Goal: Task Accomplishment & Management: Use online tool/utility

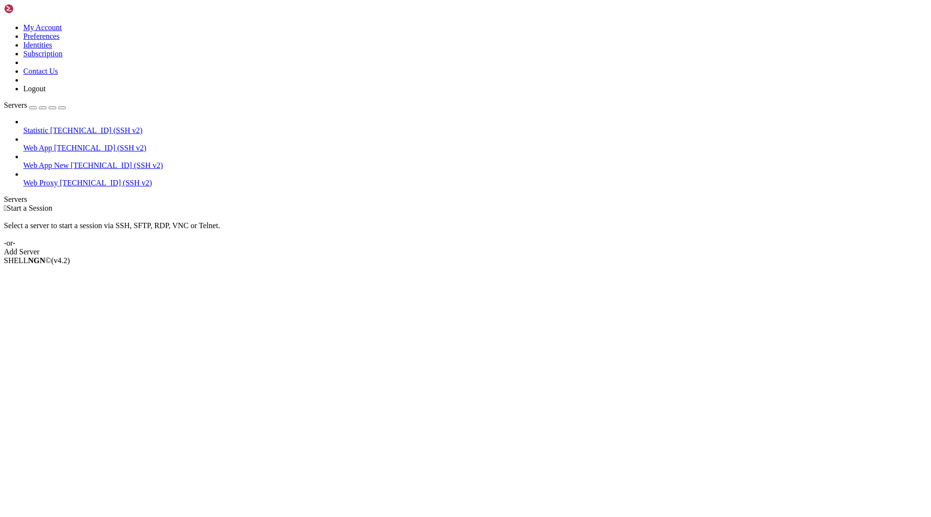
click at [71, 161] on span "[TECHNICAL_ID] (SSH v2)" at bounding box center [117, 165] width 92 height 8
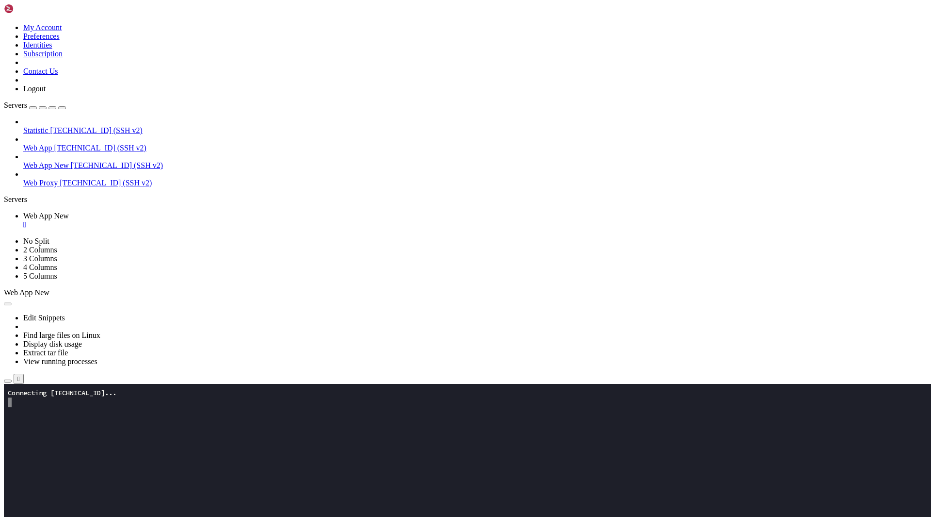
click at [12, 379] on button "button" at bounding box center [8, 380] width 8 height 3
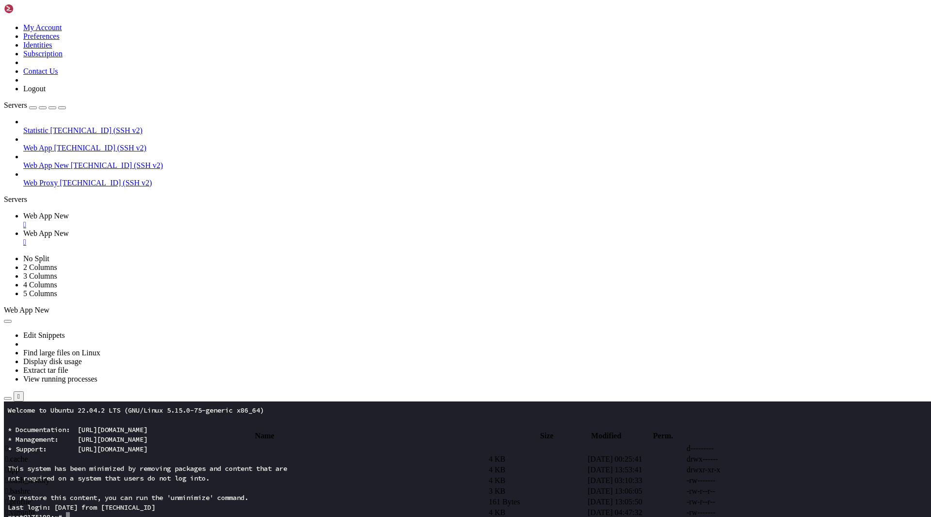
click at [19, 465] on span " app" at bounding box center [12, 469] width 14 height 8
type input "/root/app"
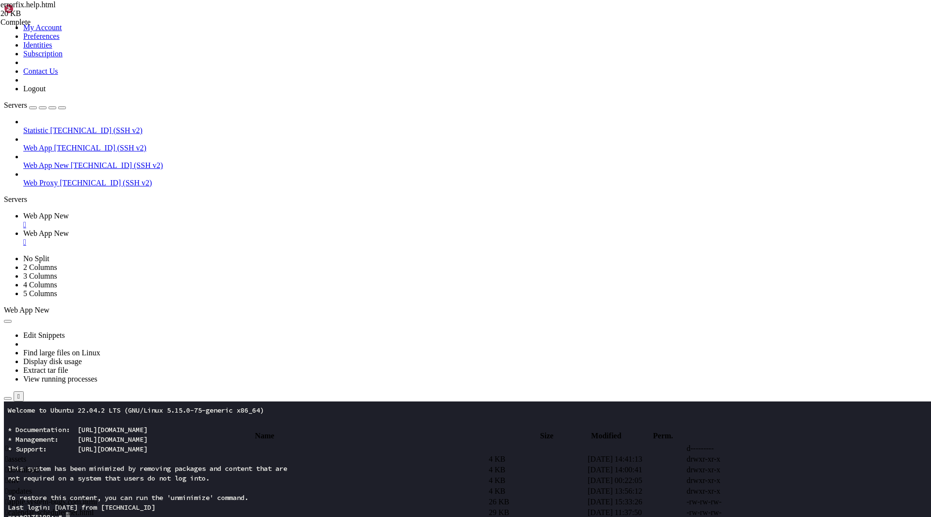
type textarea "<iframe id="__X4__frame" srcdoc='<style>html,body{margin:0;height:100%;width:10…"
type textarea "<header class="border-b border-gray-100 bg-[PERSON_NAME]-opacity-70 backdrop-fi…"
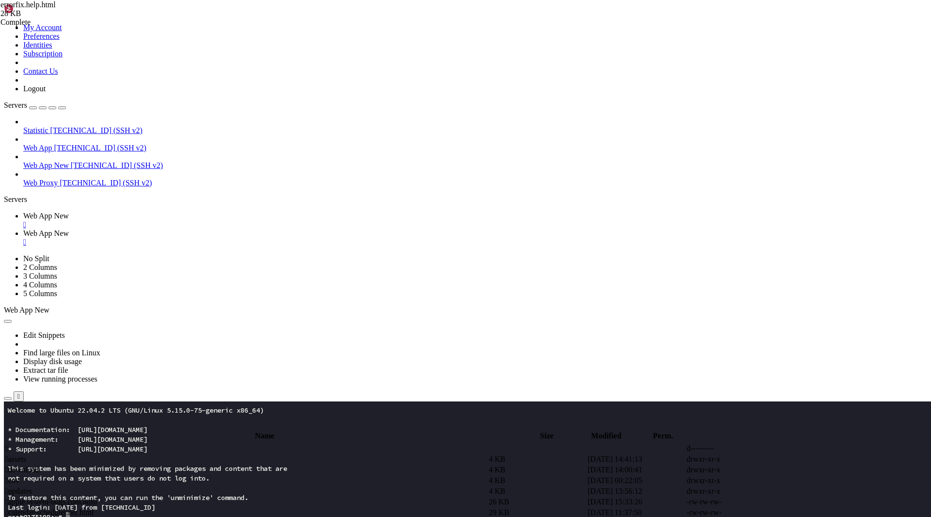
type textarea "<iframe id="__X3__frame" srcdoc='<style>html,body{margin:0;height:100%;width:10…"
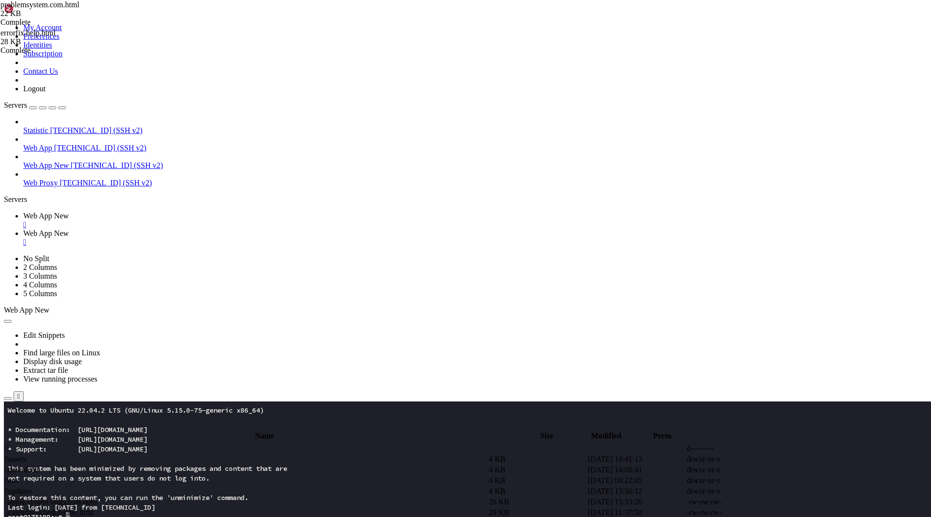
drag, startPoint x: 146, startPoint y: 174, endPoint x: 305, endPoint y: 233, distance: 168.7
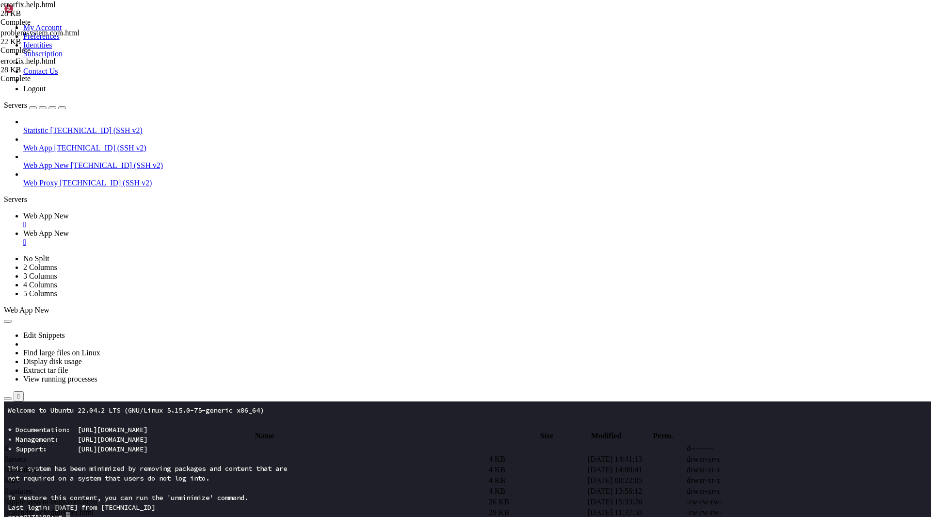
type textarea "</iframe>"
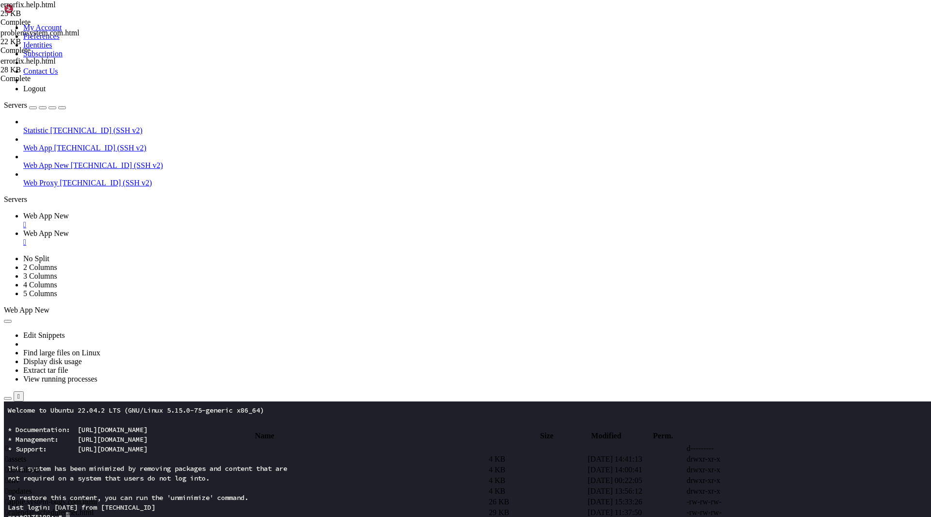
drag, startPoint x: 237, startPoint y: 197, endPoint x: 271, endPoint y: 189, distance: 35.4
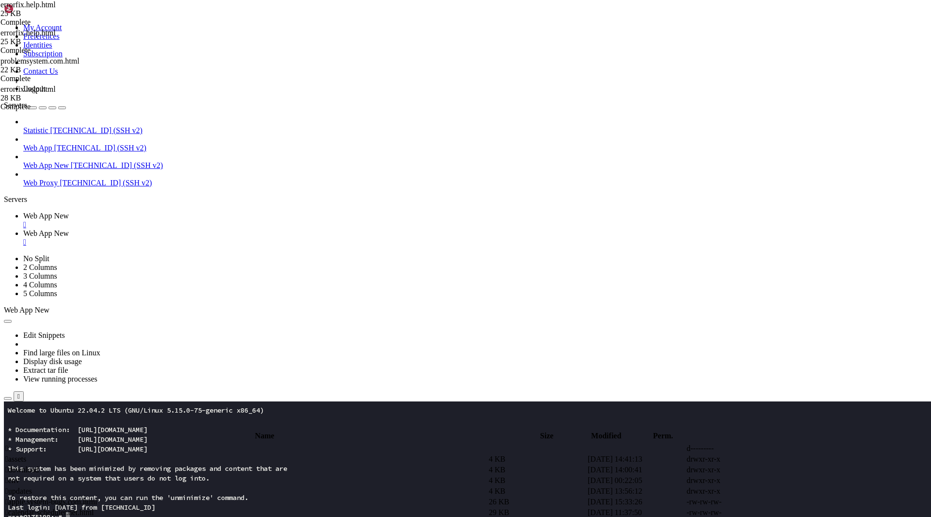
type textarea "</script>"
click at [94, 508] on span " calendar-scheduler.net.html" at bounding box center [49, 512] width 88 height 8
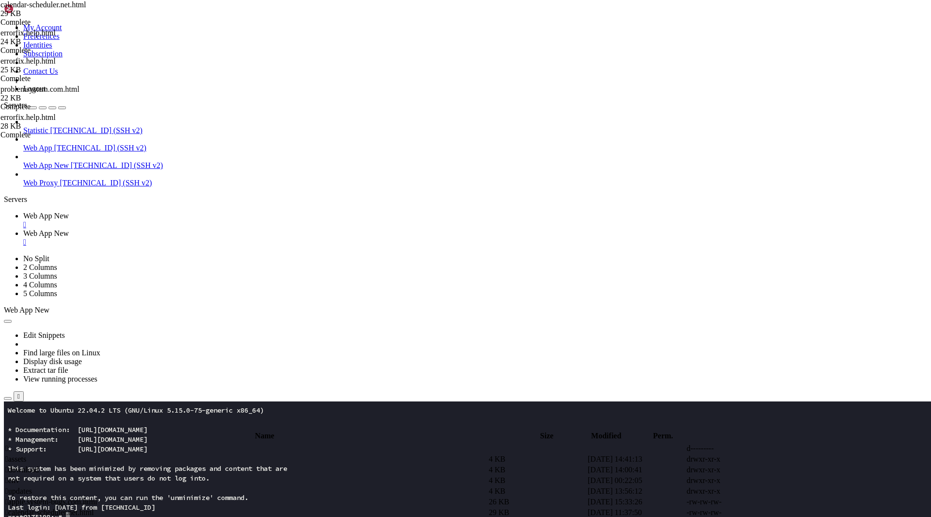
type textarea "<iframe id="__Y7__frm" srcdoc='<style>html,body{margin:0;height:100%;width:100%…"
paste textarea "<header class="grad-hero text-white">"
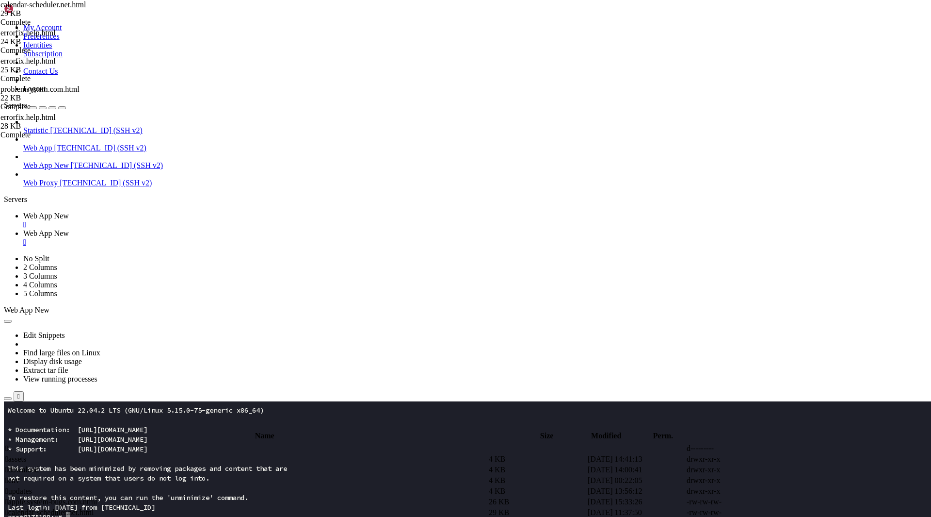
type textarea "<header class="grad-hero text-white">"
click at [94, 508] on span " calendar-scheduler.net.html" at bounding box center [49, 512] width 88 height 8
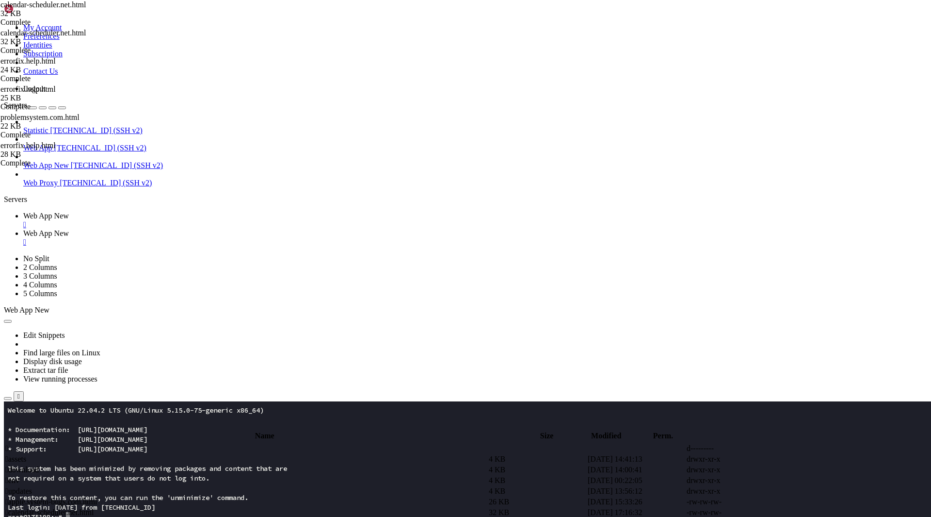
type textarea "<iframe id="_Q12a9F__" srcdoc='<!DOCTYPE html><html lang="en"><head><meta chars…"
type textarea "<header class="grad-hero text-white">"
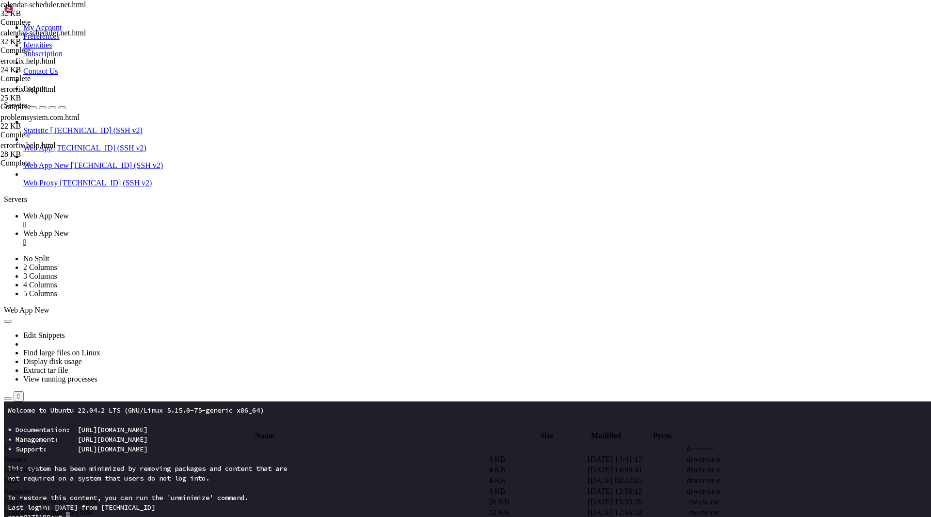
type textarea "<header class="grad-hero text-white">"
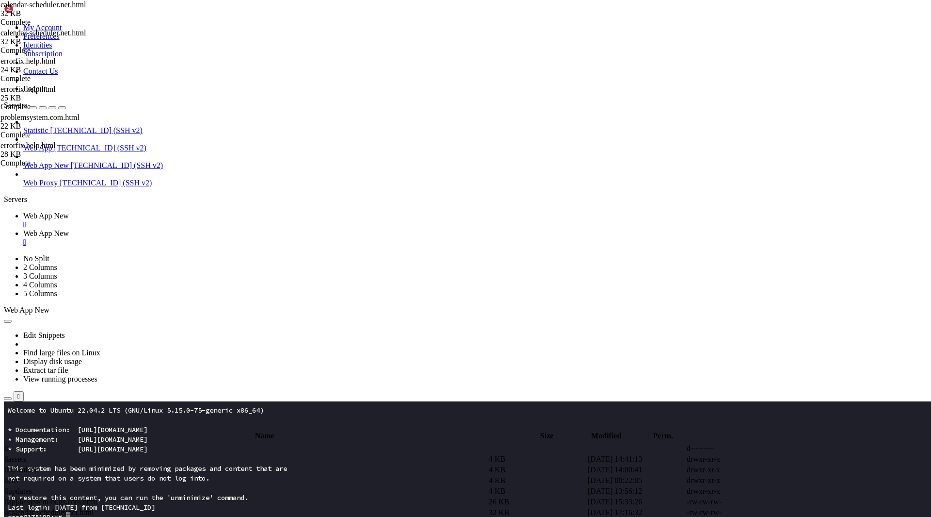
scroll to position [0, 0]
paste textarea "<header class="grad-hero text-white">"
type textarea "<header class="grad-hero text-white">"
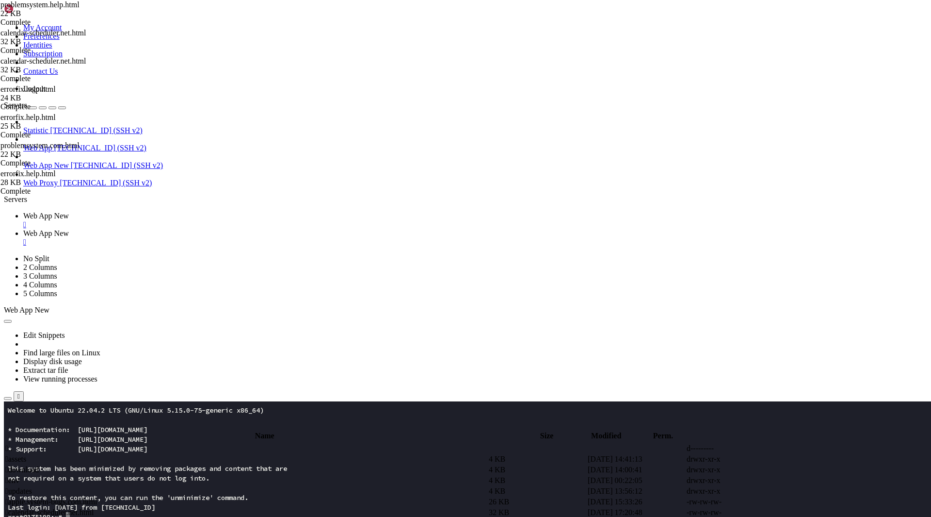
scroll to position [0, 0]
paste textarea "<header class="w-full sticky top-0 z-40 backdrop-filter backdrop-blur bg-opacit…"
type textarea "<header class="w-full sticky top-0 z-40 backdrop-filter backdrop-blur bg-opacit…"
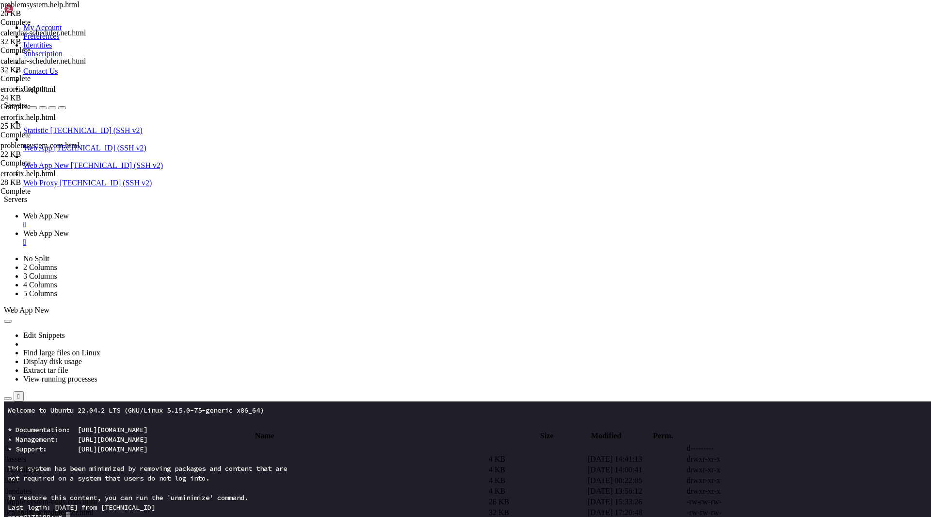
click at [26, 454] on span " assets" at bounding box center [15, 458] width 21 height 8
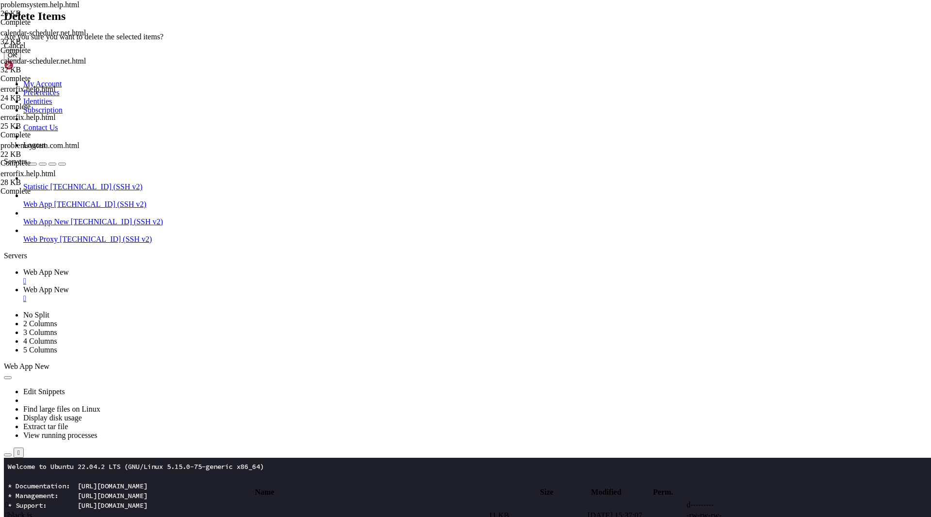
click at [21, 60] on button "OK" at bounding box center [12, 55] width 17 height 10
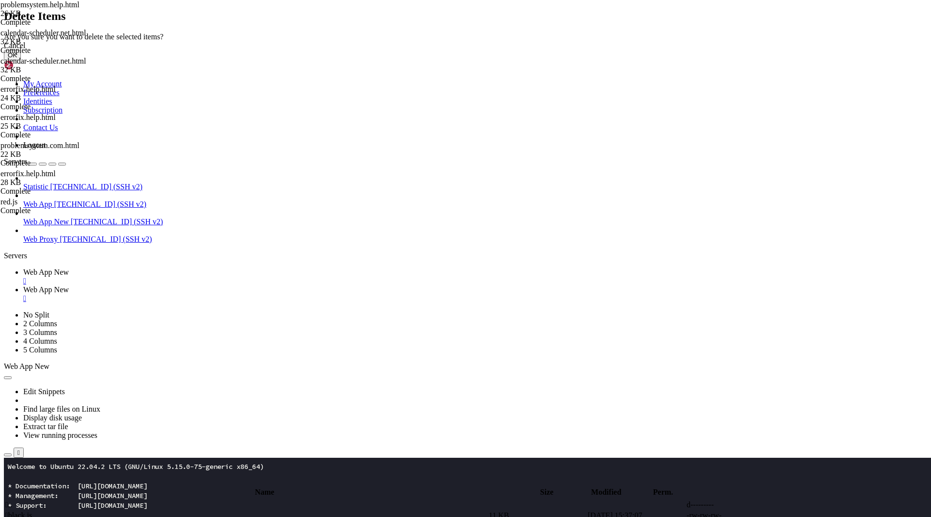
click at [21, 60] on button "OK" at bounding box center [12, 55] width 17 height 10
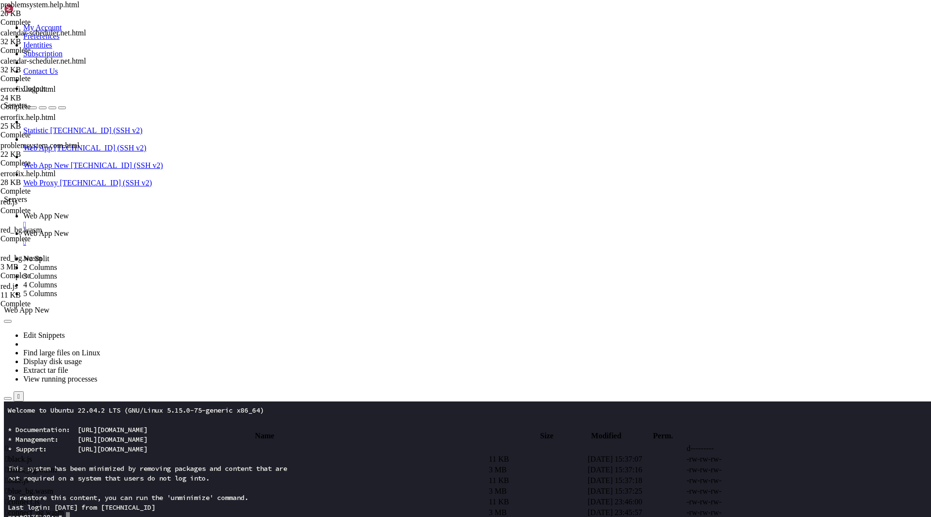
click at [29, 476] on span " blue.js" at bounding box center [16, 480] width 23 height 8
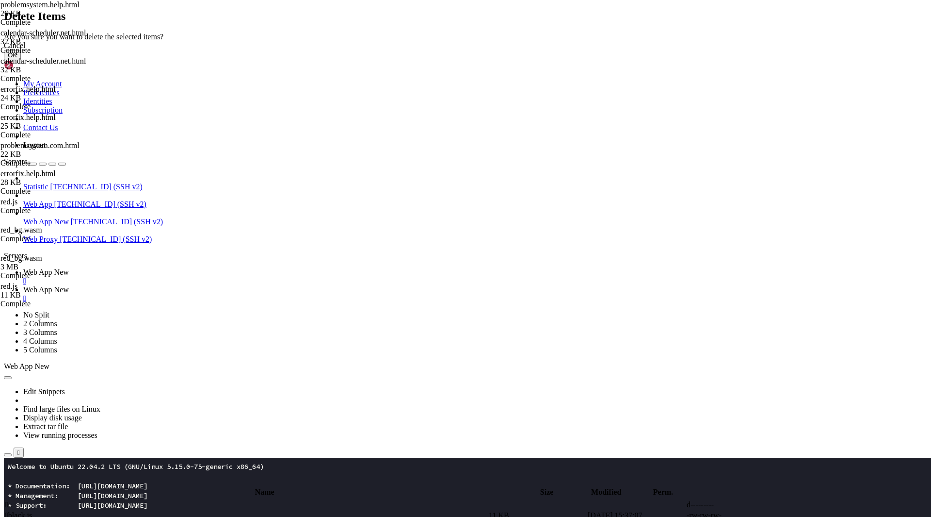
click at [21, 60] on button "OK" at bounding box center [12, 55] width 17 height 10
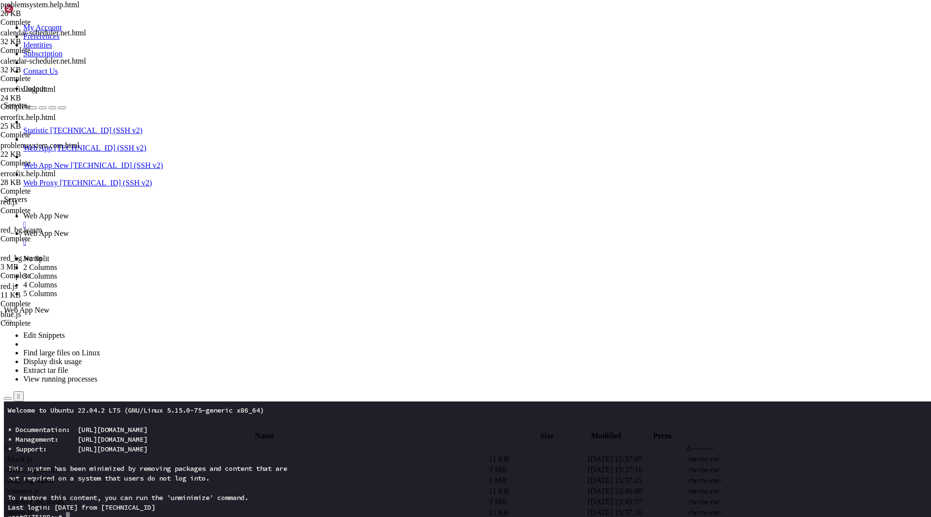
click at [172, 475] on td " blue_bg.wasm" at bounding box center [246, 480] width 483 height 10
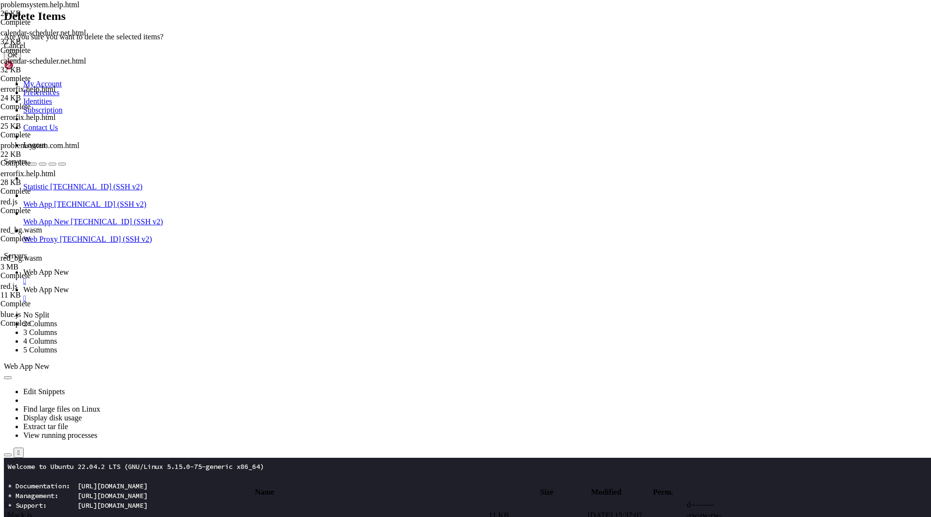
click at [21, 60] on button "OK" at bounding box center [12, 55] width 17 height 10
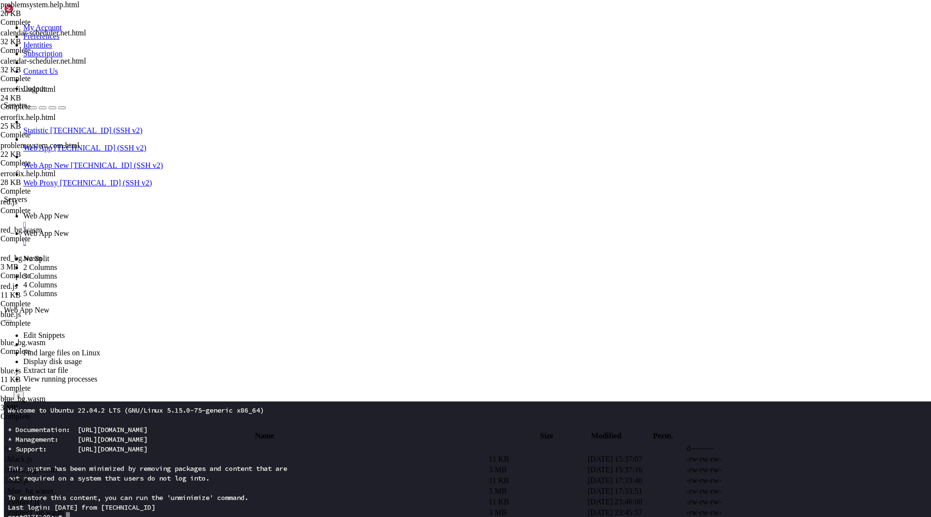
click at [171, 443] on td " .." at bounding box center [246, 448] width 483 height 10
type input "/root/app"
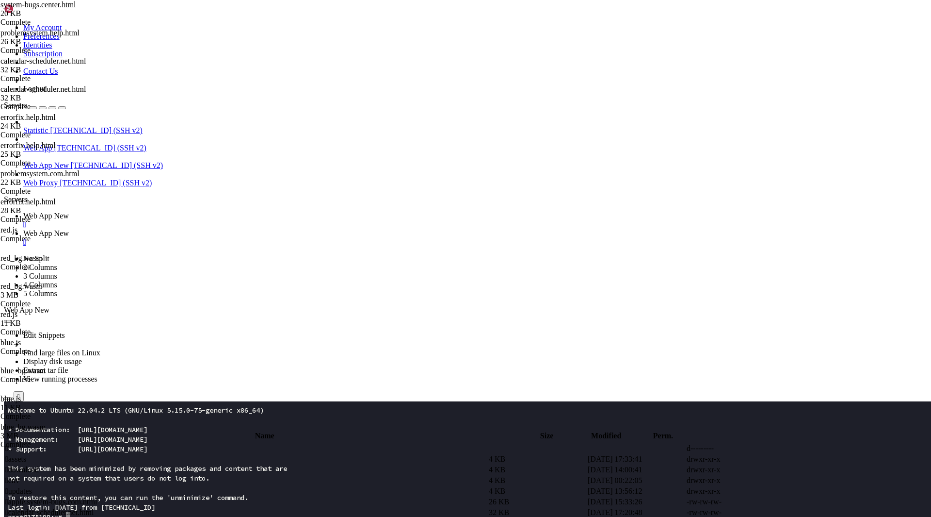
type textarea "<iframe id="__X1__frame" srcdoc='<style>html,body{margin:0;height:100%;width:10…"
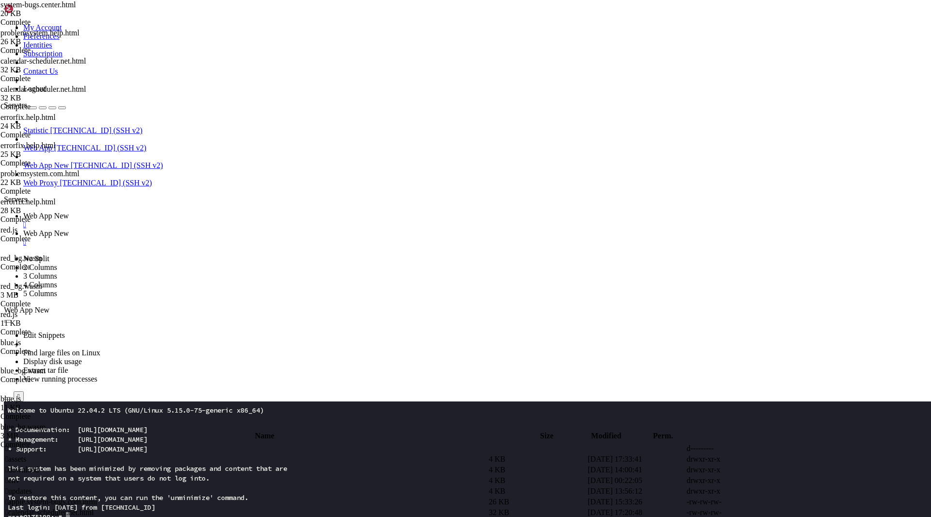
type textarea "<iframe id="__Tg91Q__" srcdoc='<!DOCTYPE html><html lang="en"><head><meta chars…"
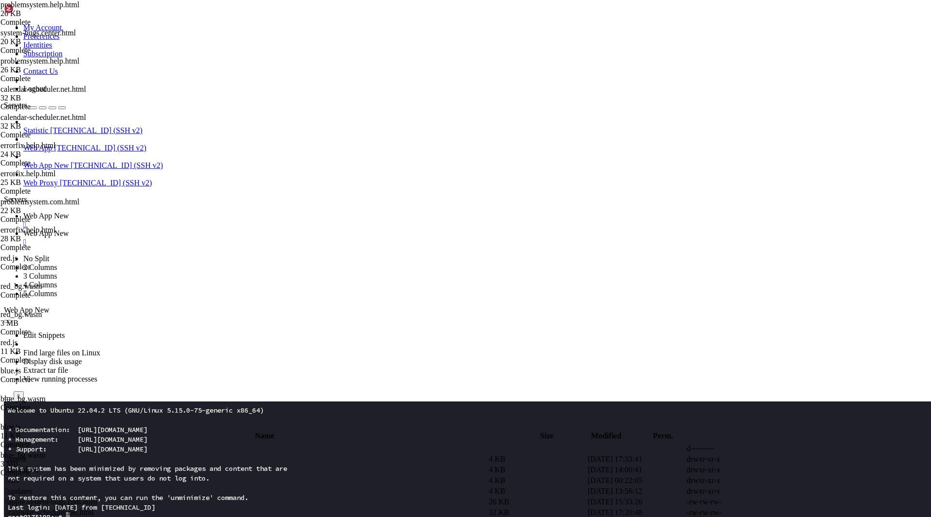
paste textarea "<header class="w-full sticky top-0 z-40 backdrop-filter backdrop-blur bg-opacit…"
type textarea "<header class="w-full sticky top-0 z-40 backdrop-filter backdrop-blur bg-opacit…"
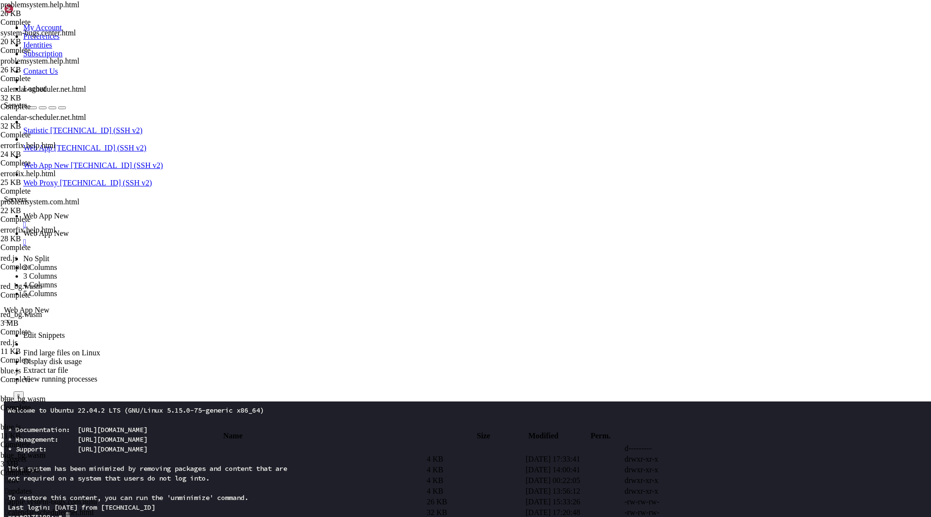
drag, startPoint x: 834, startPoint y: 154, endPoint x: 772, endPoint y: 158, distance: 61.7
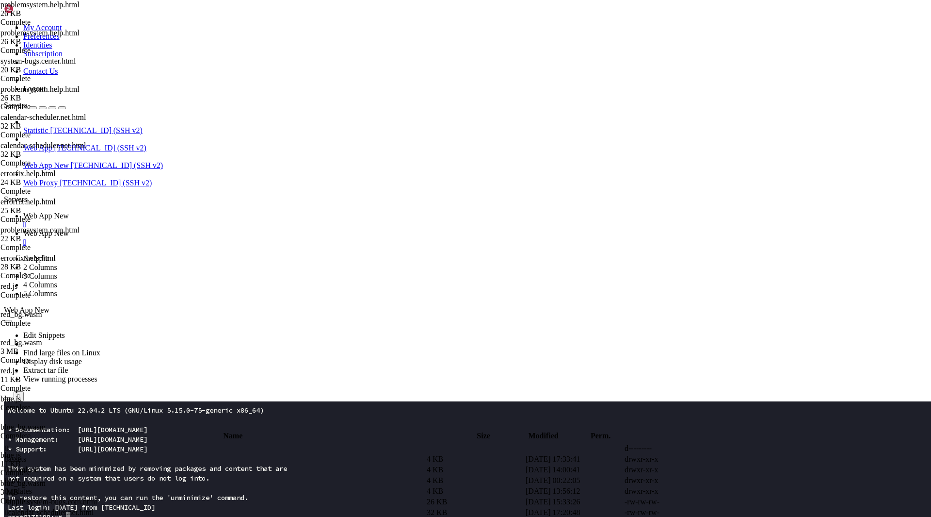
type textarea "<iframe id="__L9f__frame" srcdoc='<!DOCTYPE html><html lang="en"><head><meta ch…"
type textarea "<header class="w-full sticky top-0 z-40 backdrop-filter backdrop-blur bg-opacit…"
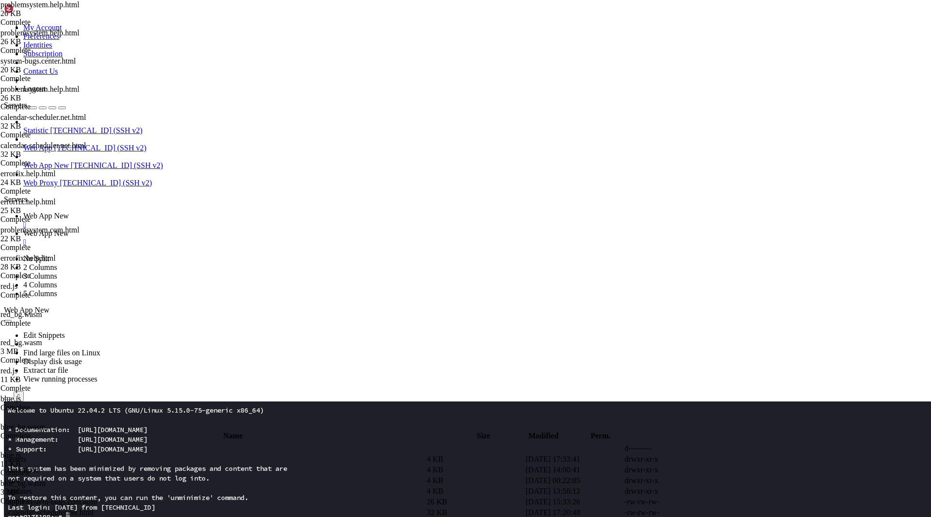
type textarea "<iframe id="_Zk9__pF7" srcdoc='<!DOCTYPE html><html lang="en"><head><meta chars…"
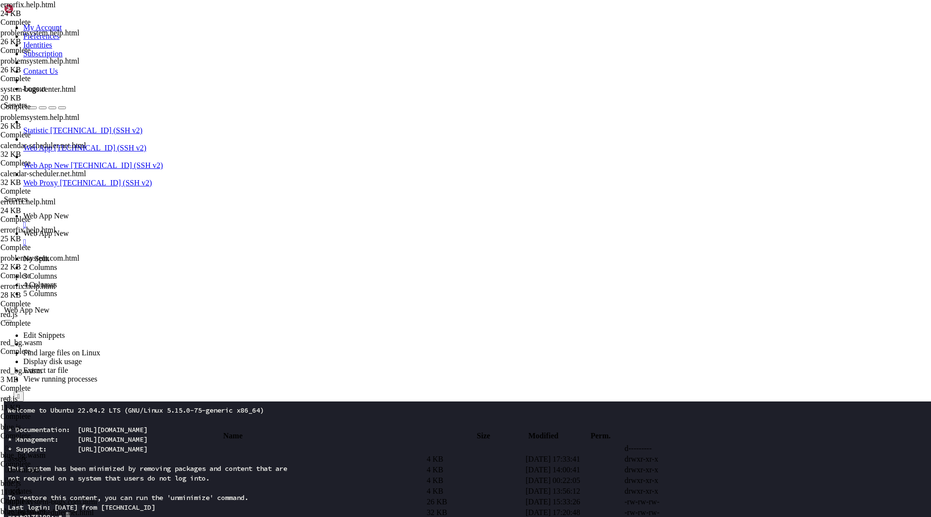
type textarea "<iframe id="__L9f__frame" srcdoc='<!DOCTYPE html><html lang="en"><head><meta ch…"
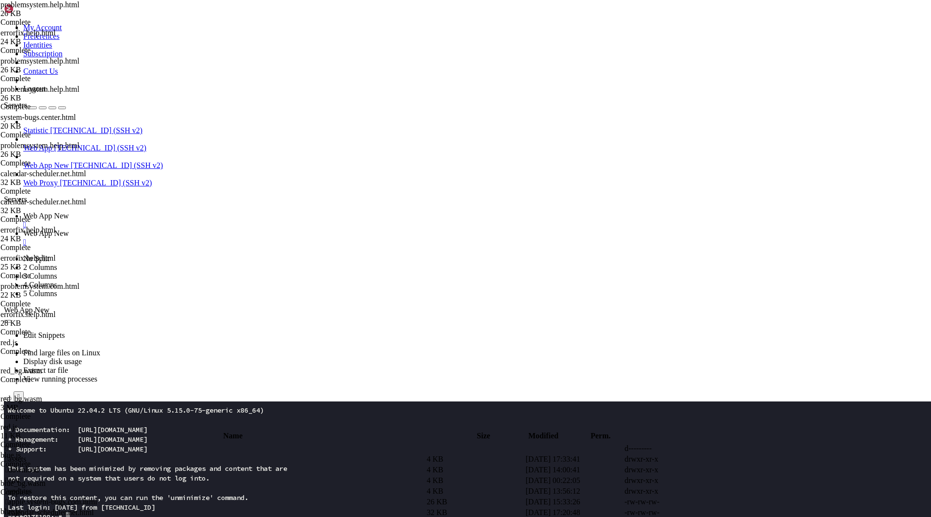
type textarea "<header class="w-full sticky top-0 z-40 backdrop-filter backdrop-blur bg-opacit…"
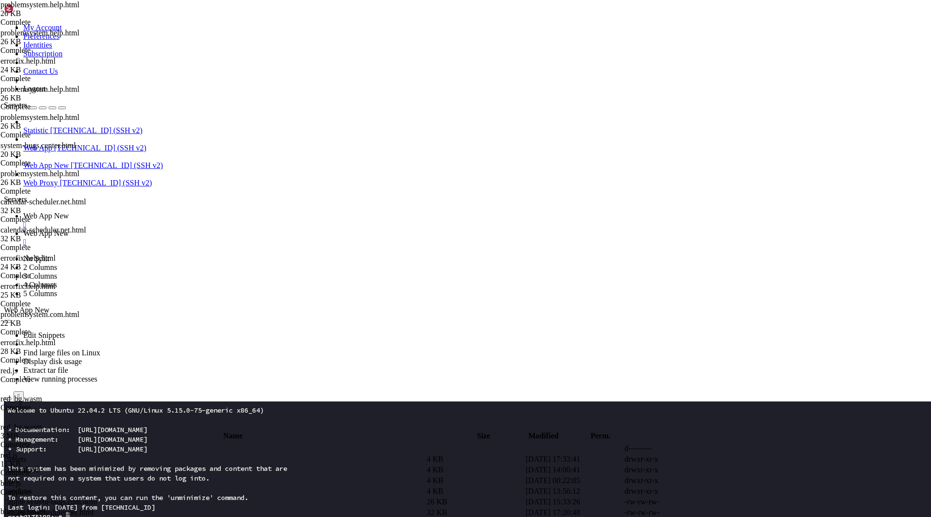
type textarea "<iframe id="_Zk9__pF7" srcdoc='<!DOCTYPE html><html lang="en"><head><meta chars…"
type textarea "<header class="w-full sticky top-0 z-40 backdrop-filter backdrop-blur bg-opacit…"
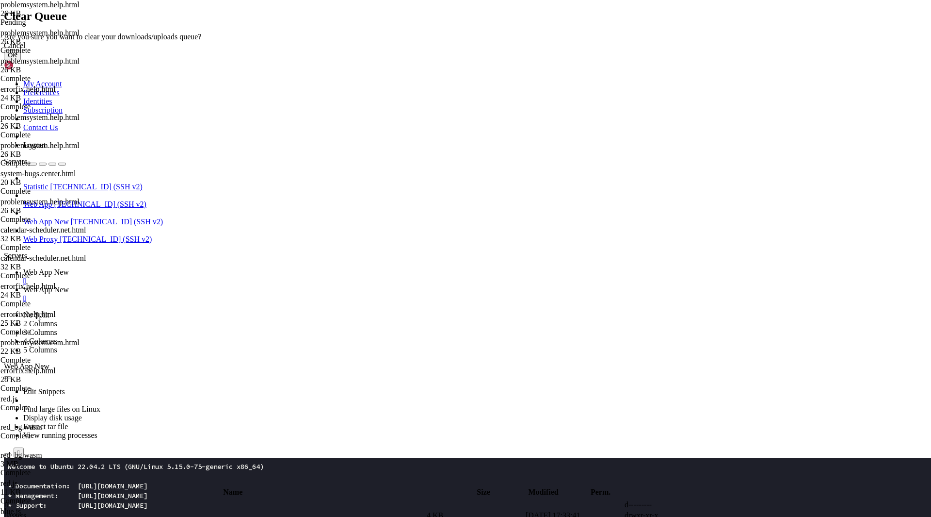
click at [21, 60] on button "OK" at bounding box center [12, 55] width 17 height 10
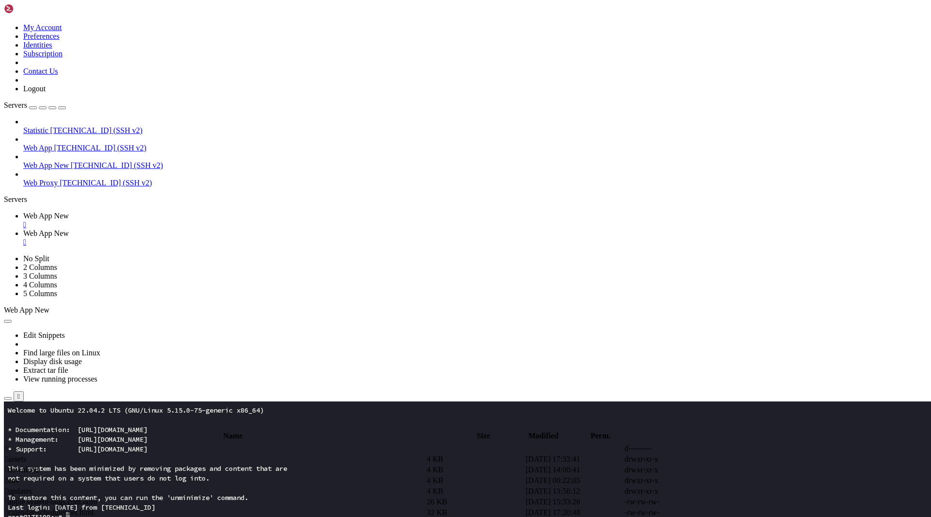
type textarea "<iframe id="_Zk9__pF7" srcdoc='<!DOCTYPE html><html lang="en"><head><meta chars…"
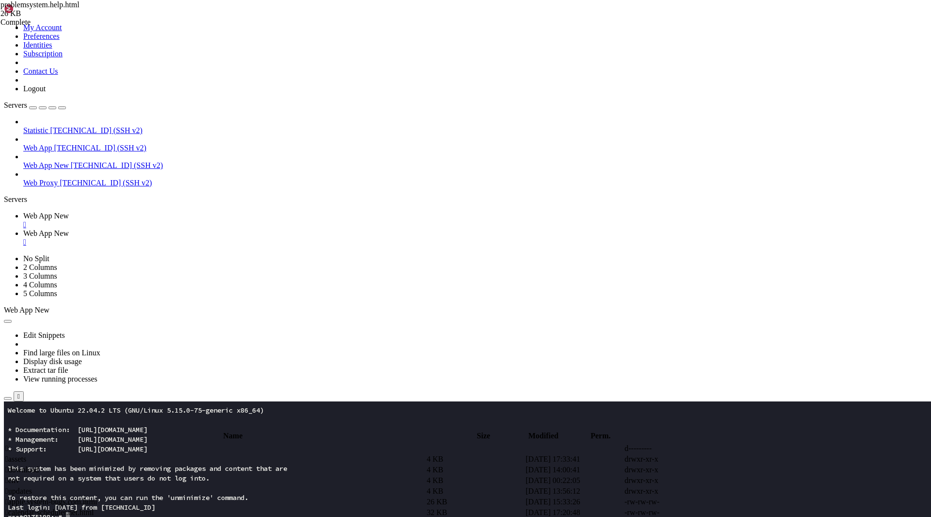
type textarea "<header class="w-full sticky top-0 z-40 backdrop-filter backdrop-blur bg-opacit…"
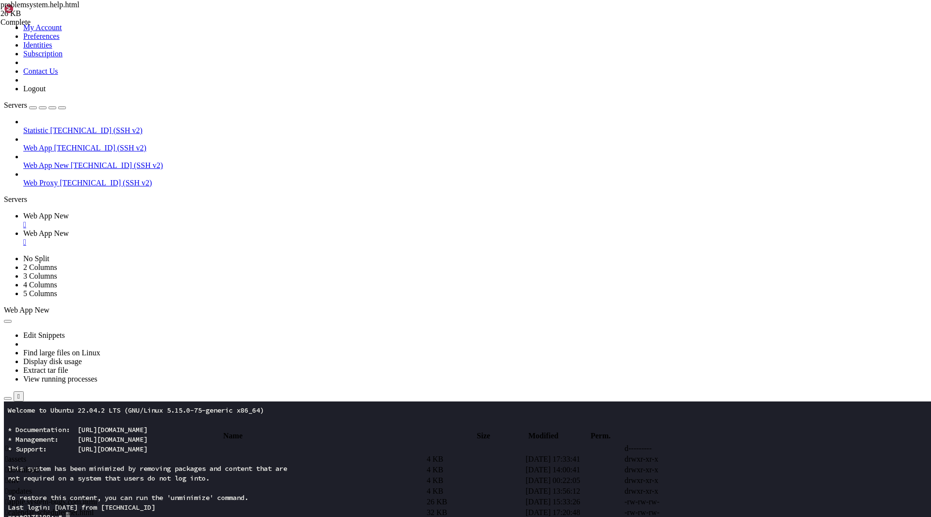
type textarea "var b64="__PASTE_BASE64_HERE__";"
paste textarea
type textarea "var f=document.getElementById("_Zk9__pF7");"
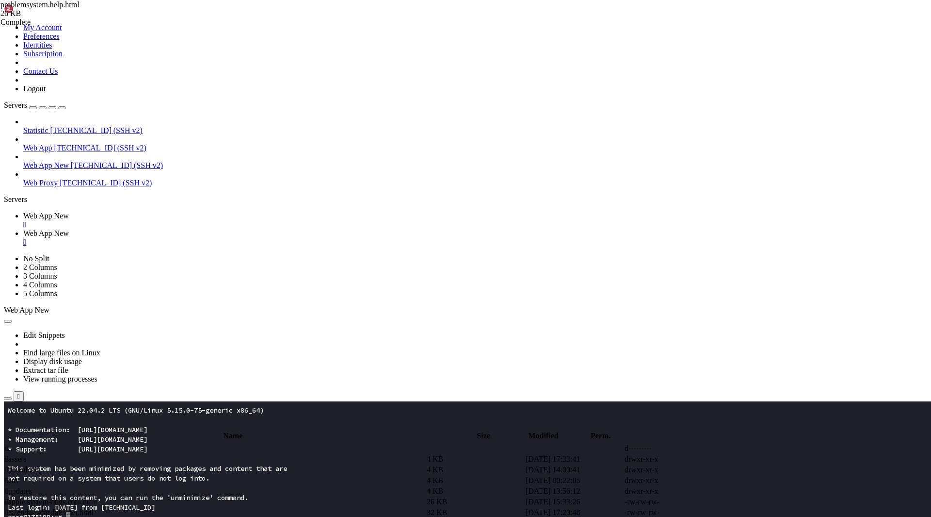
scroll to position [0, 0]
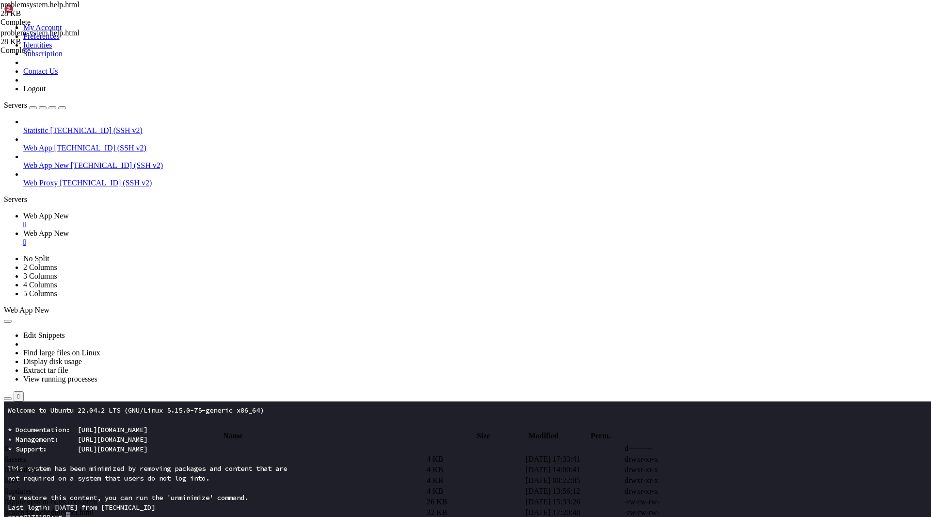
type textarea "var b64="PCFET0NUWVBFIGh0bWw+PGh0bWwgbGFuZz0iZW4iPjxoZWFkPgo8bWV0YSBjaGFyc2V0PS…"
type textarea "var f=document.getElementById("_Zk9__pF7");"
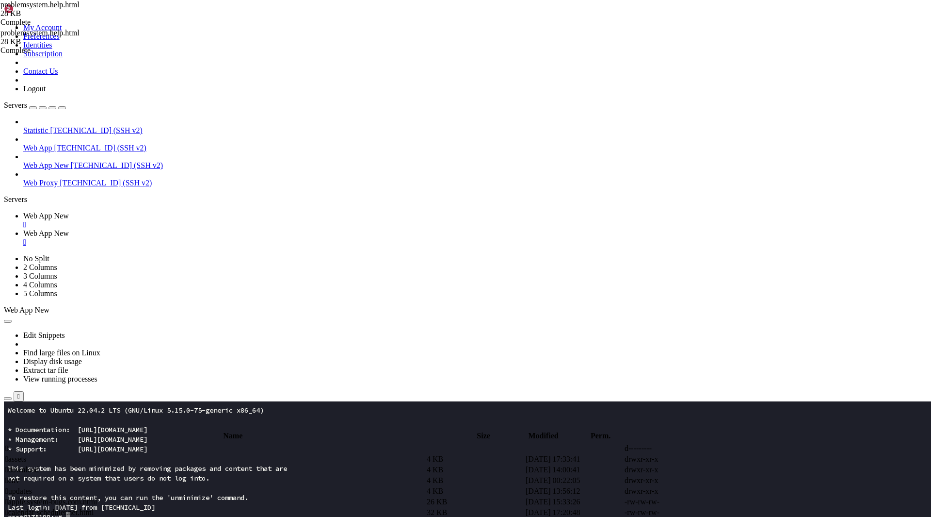
type textarea "var b64 = "";"
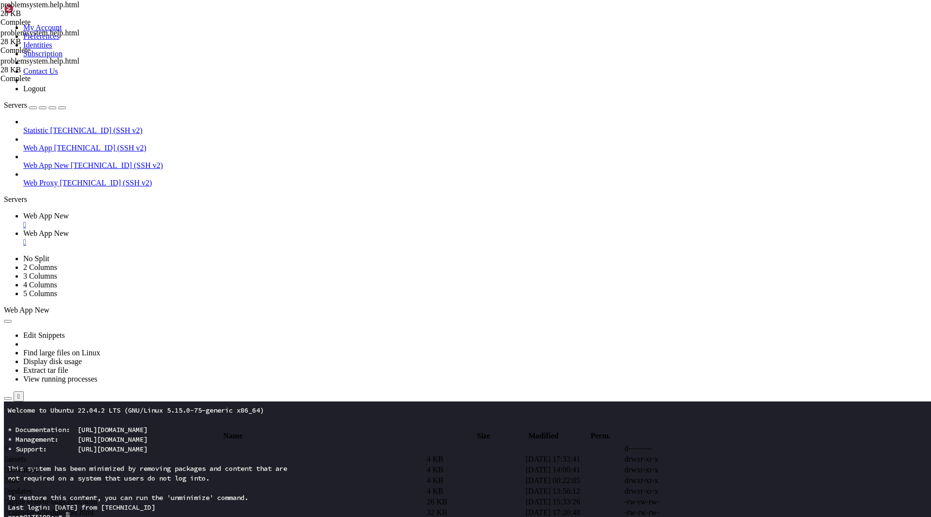
type textarea "<script>"
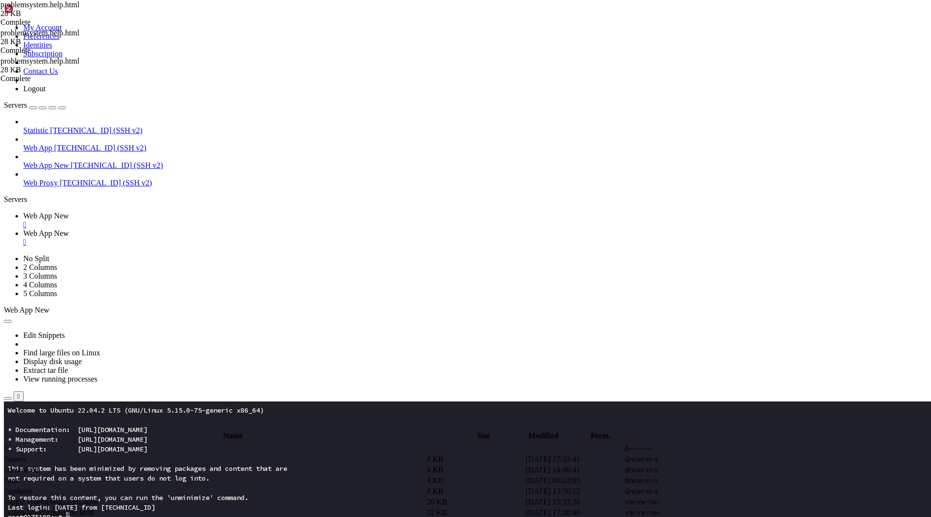
type textarea "try{ f.srcdoc = decodeBase64Unicode(b64); }catch(e){ console.error("atob decode…"
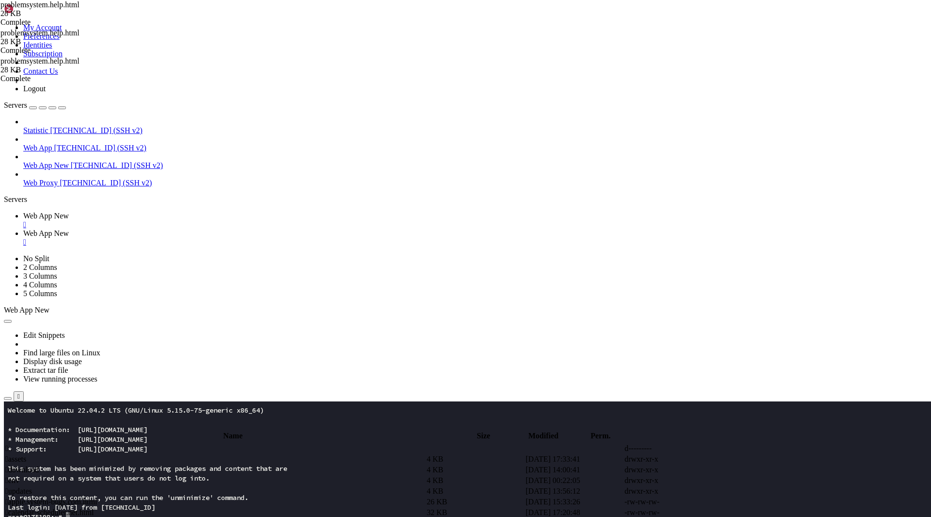
drag, startPoint x: 186, startPoint y: 310, endPoint x: 146, endPoint y: 154, distance: 161.3
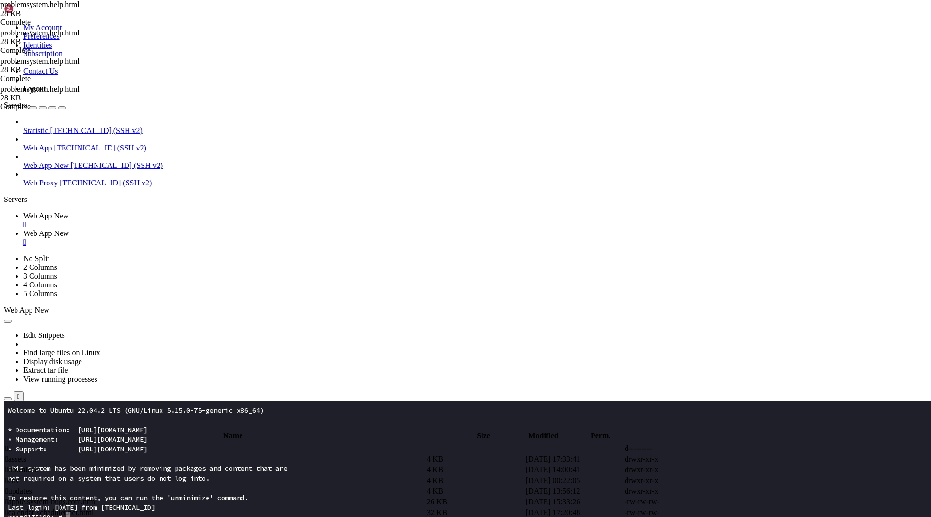
type textarea "<iframe id="_Zk9__pF7" style="position:fixed;inset:0;border:0;width:100%;height…"
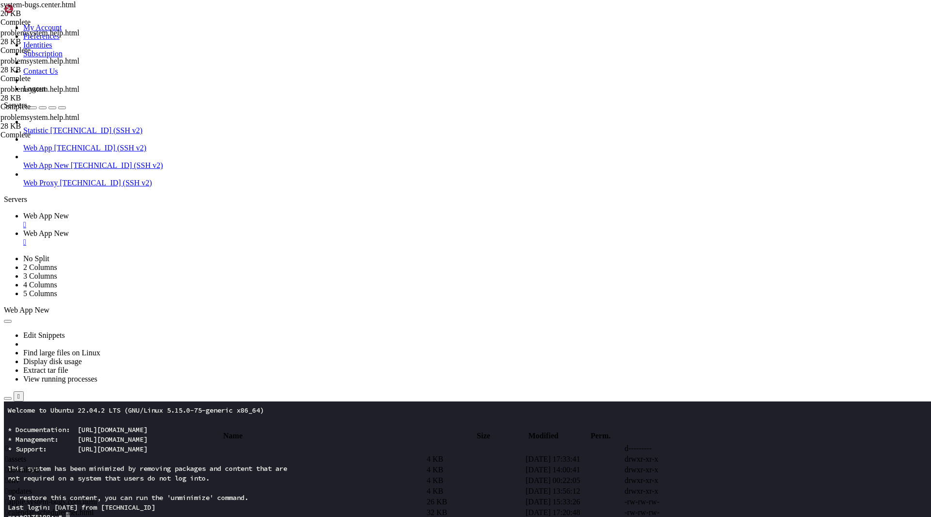
type textarea "<iframe id="__X1__frame" srcdoc='<style>html,body{margin:0;height:100%;width:10…"
type textarea "<header class="sticky top-0 z-30 bg-[PERSON_NAME]-opacity-80 backdrop-filter ba…"
type textarea "</script>"
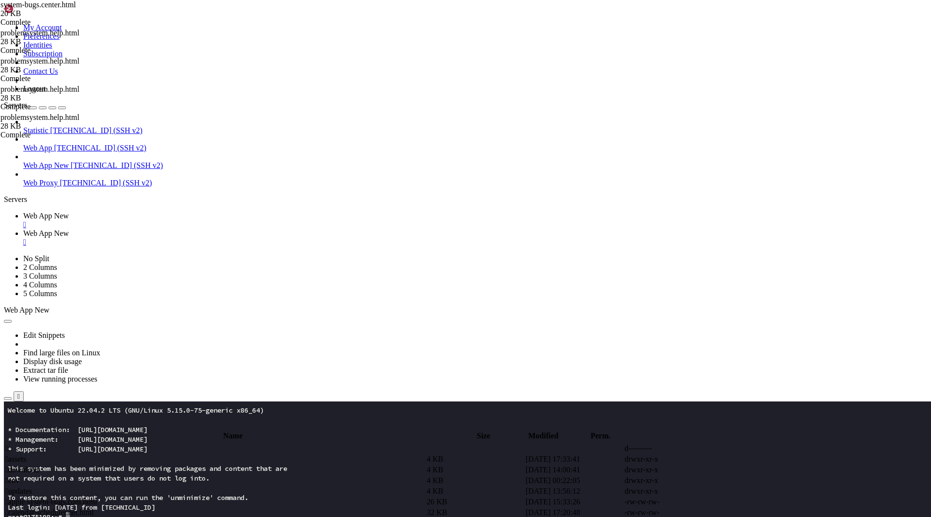
type textarea "</script>"
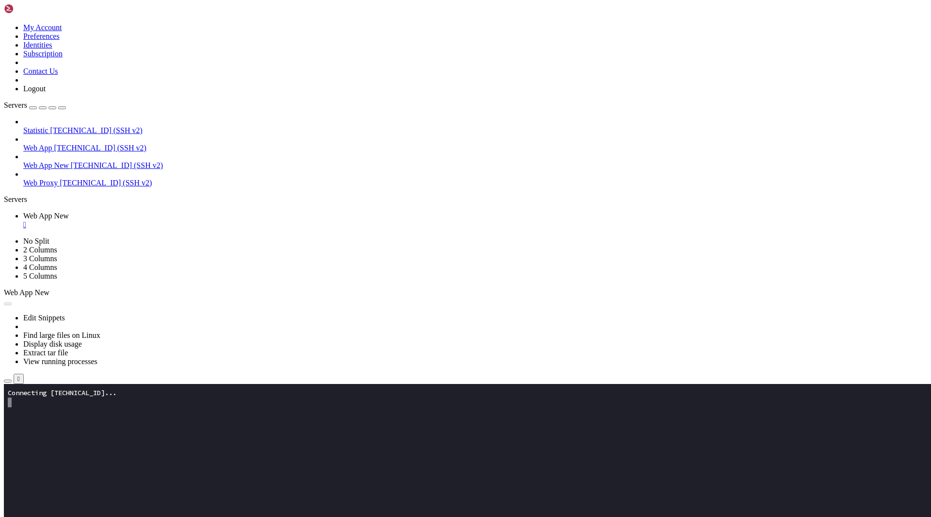
click at [8, 381] on icon "button" at bounding box center [8, 381] width 0 height 0
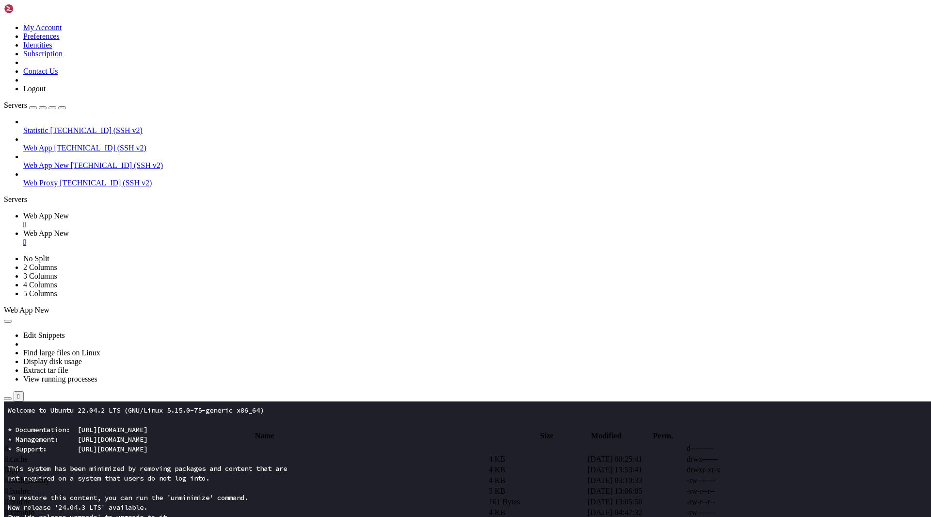
click at [19, 465] on span " app" at bounding box center [12, 469] width 14 height 8
click at [32, 487] on span " updates" at bounding box center [18, 491] width 27 height 8
click at [12, 444] on span " .." at bounding box center [8, 448] width 7 height 8
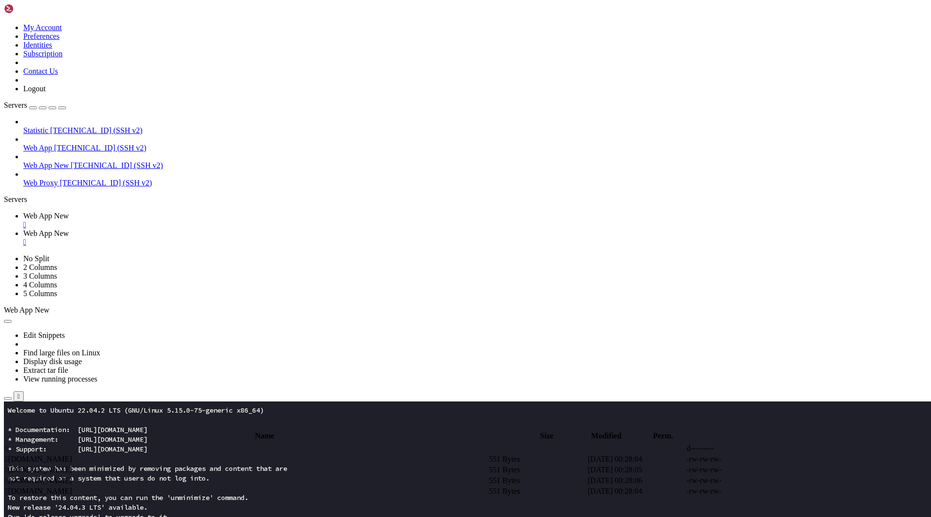
click at [12, 444] on span " .." at bounding box center [8, 448] width 7 height 8
type input "/root/app"
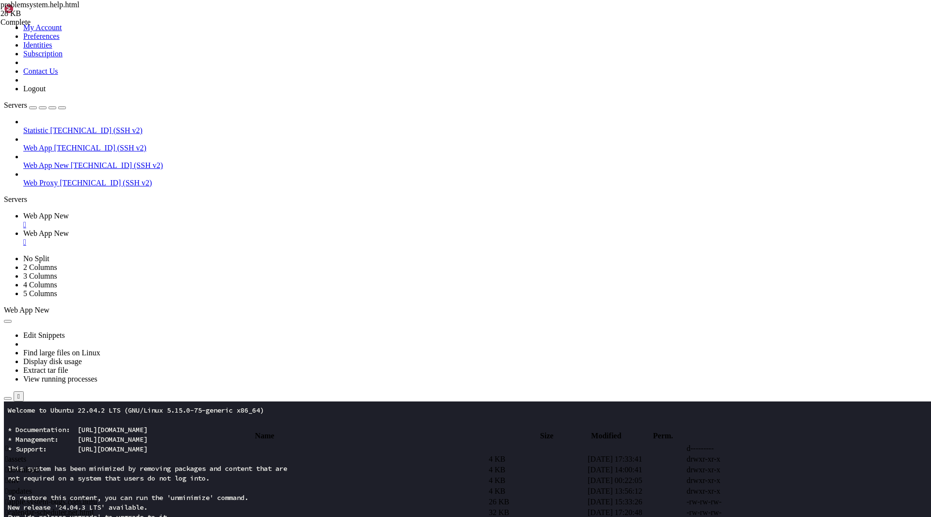
type textarea "var b64 = "PCFET0NUWVBFIGh0bWw+PGh0bWwgbGFuZz0iZW4iPjxoZWFkPgo8bWV0YSBjaGFyc2V0…"
drag, startPoint x: 180, startPoint y: 389, endPoint x: 151, endPoint y: 389, distance: 28.6
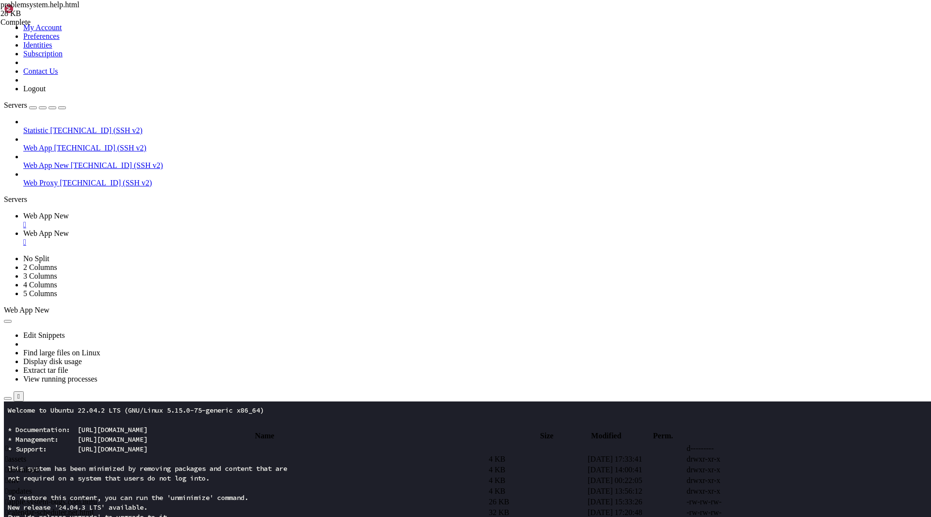
type textarea "var f=document.getElementById("_Zk9__pF7");"
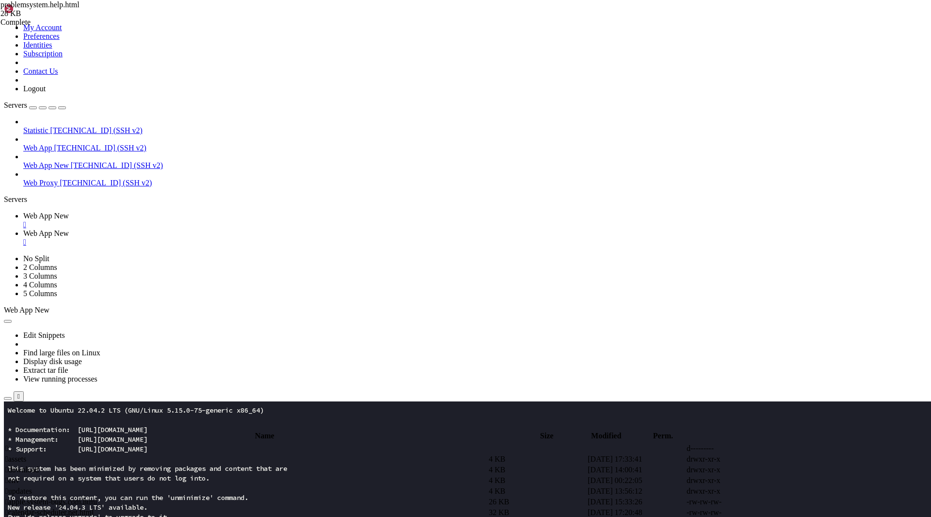
scroll to position [63, 0]
drag, startPoint x: 190, startPoint y: 415, endPoint x: 140, endPoint y: 264, distance: 159.2
type textarea "}"
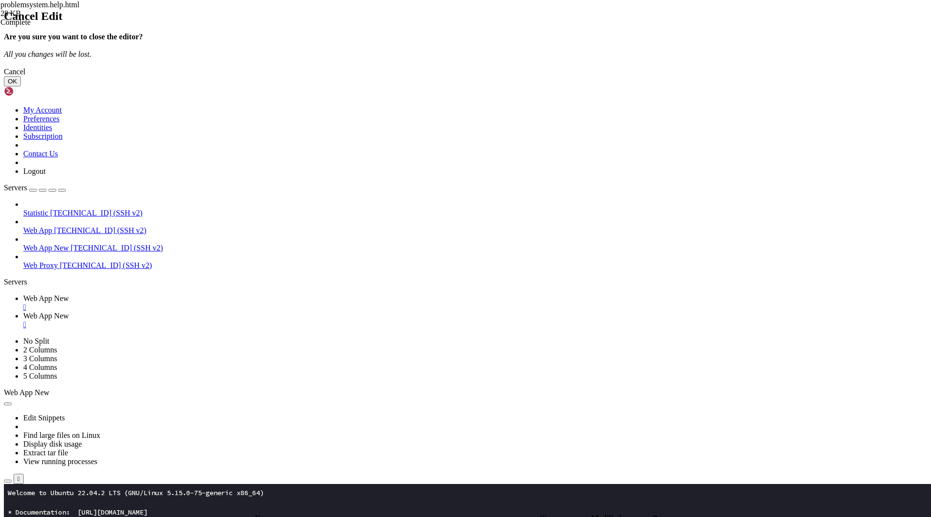
click at [21, 86] on button "OK" at bounding box center [12, 81] width 17 height 10
